Goal: Information Seeking & Learning: Learn about a topic

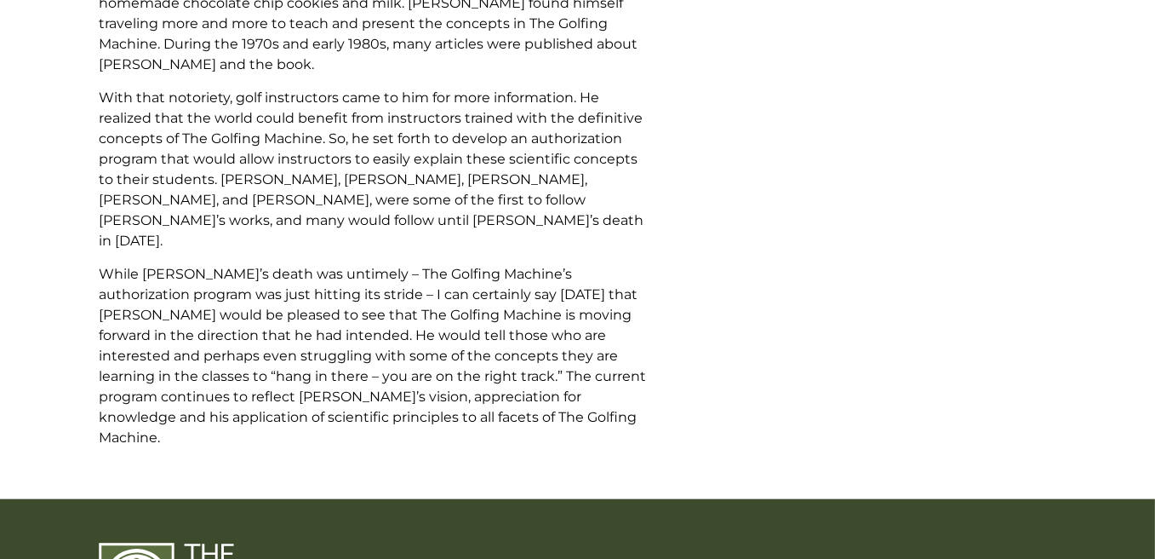
scroll to position [2237, 0]
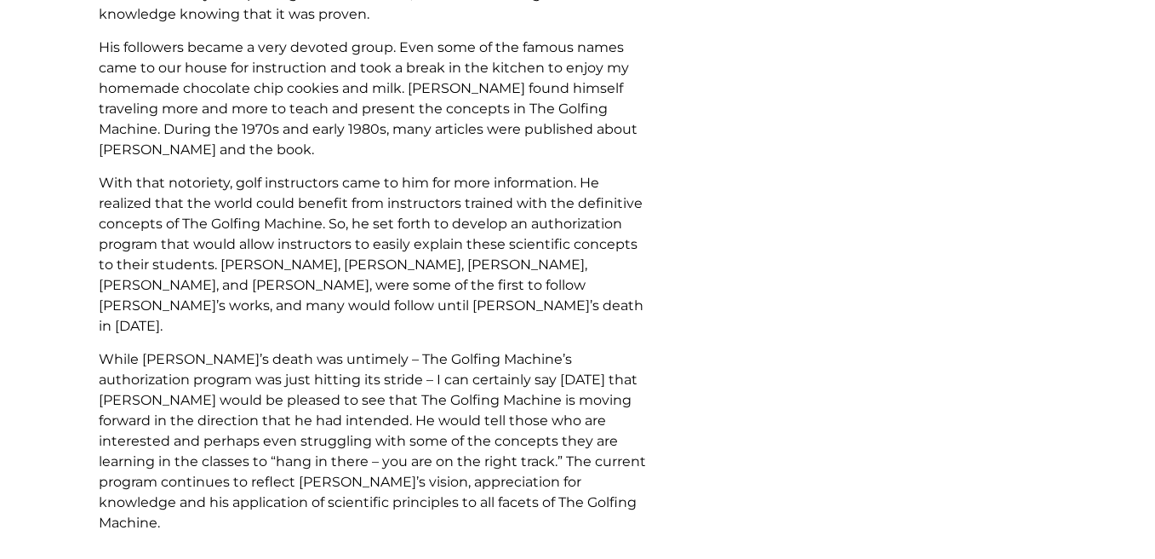
scroll to position [2577, 0]
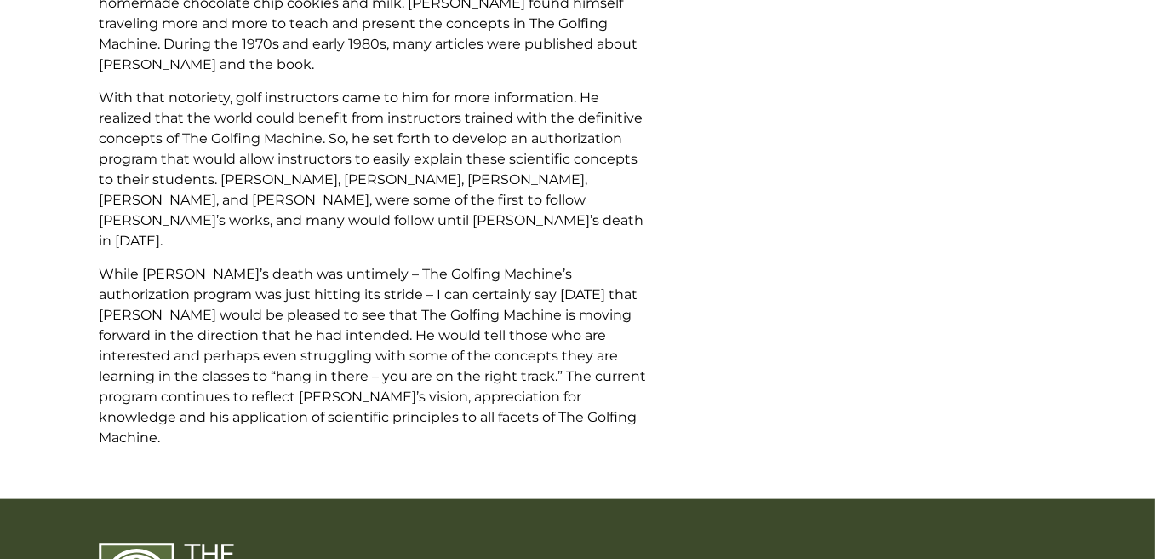
drag, startPoint x: 1129, startPoint y: 258, endPoint x: 1132, endPoint y: 169, distance: 88.6
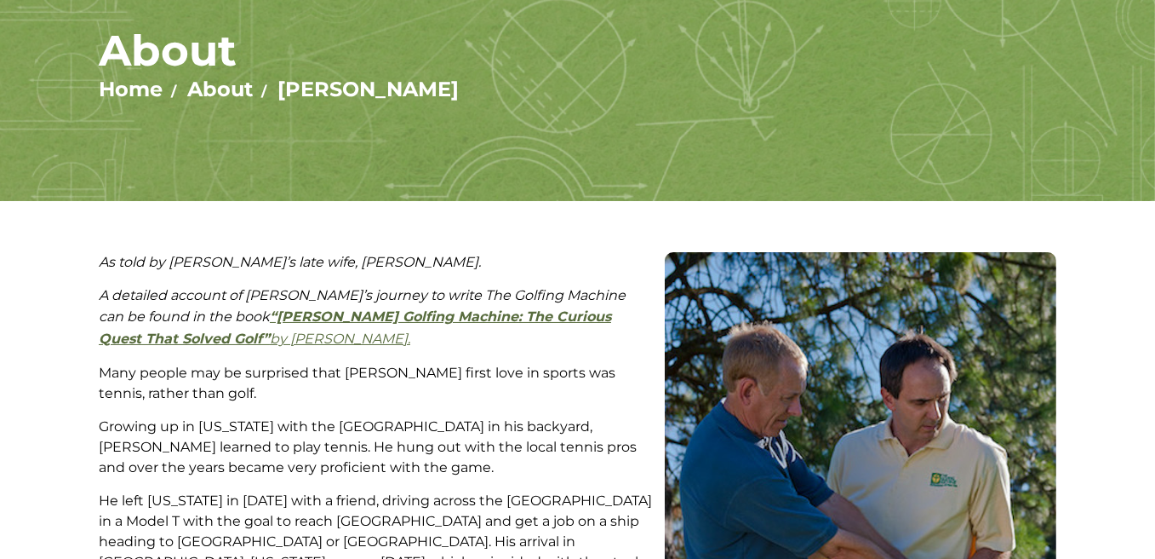
scroll to position [53, 0]
